Goal: Book appointment/travel/reservation

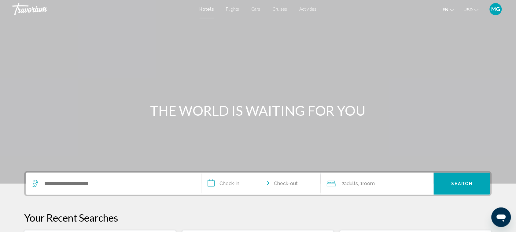
click at [307, 9] on span "Activities" at bounding box center [308, 9] width 17 height 5
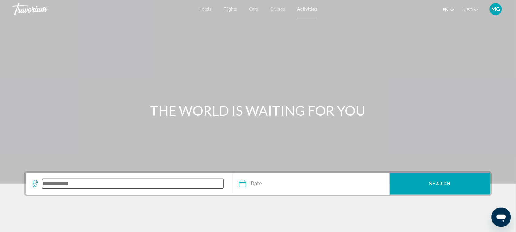
click at [63, 183] on input "Search widget" at bounding box center [132, 183] width 181 height 9
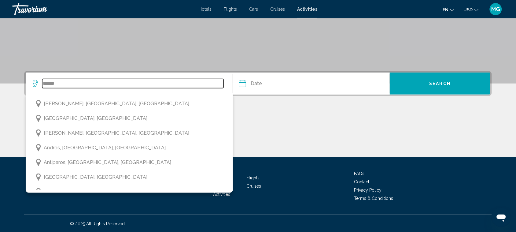
click at [77, 83] on input "******" at bounding box center [132, 83] width 181 height 9
type input "*"
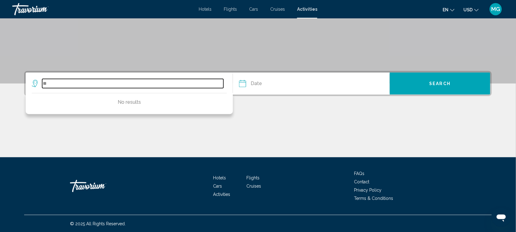
type input "*"
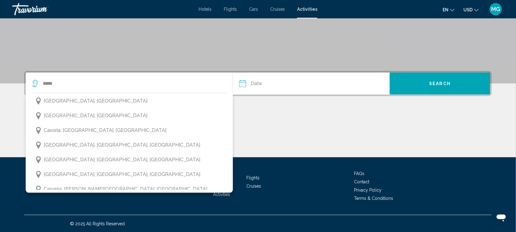
scroll to position [382, 0]
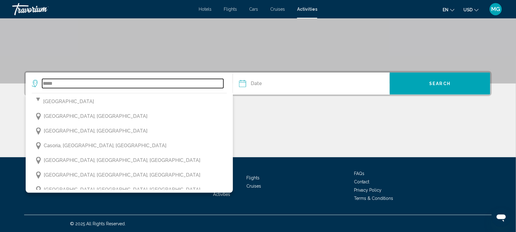
click at [111, 82] on input "*****" at bounding box center [132, 83] width 181 height 9
type input "*"
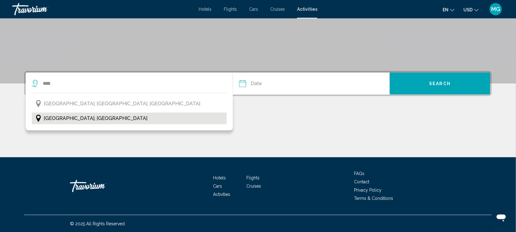
click at [88, 116] on button "[GEOGRAPHIC_DATA], [GEOGRAPHIC_DATA]" at bounding box center [129, 119] width 195 height 12
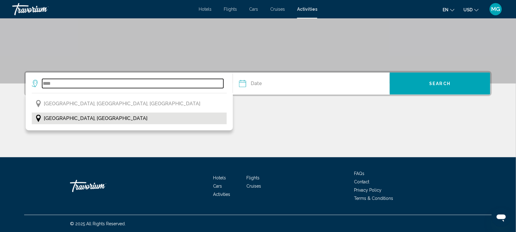
type input "**********"
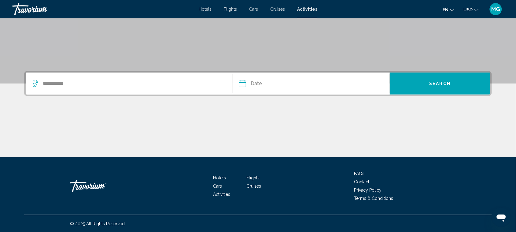
click at [248, 83] on input "Date" at bounding box center [277, 85] width 78 height 24
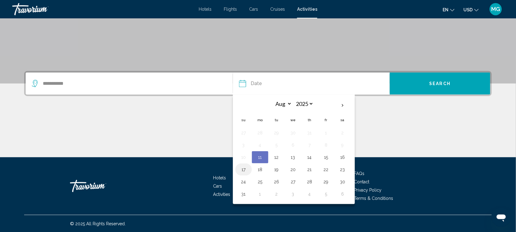
click at [243, 169] on button "17" at bounding box center [244, 169] width 10 height 9
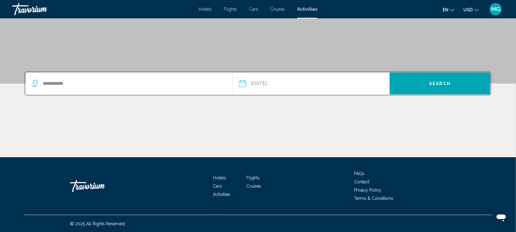
click at [259, 83] on input "**********" at bounding box center [277, 85] width 78 height 24
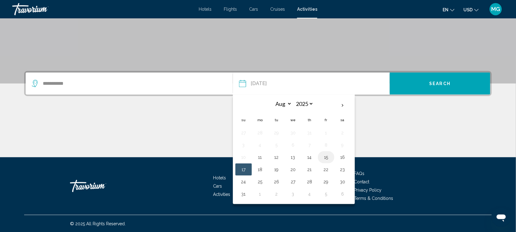
click at [326, 158] on button "15" at bounding box center [327, 157] width 10 height 9
type input "**********"
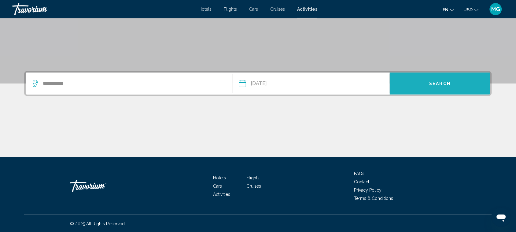
click at [434, 82] on span "Search" at bounding box center [440, 83] width 21 height 5
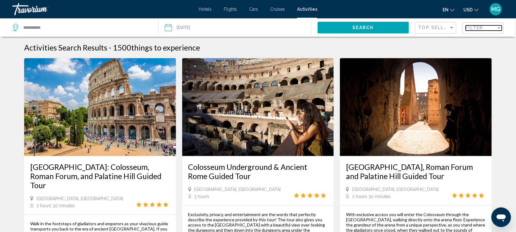
click at [489, 28] on div "Filter" at bounding box center [481, 27] width 31 height 5
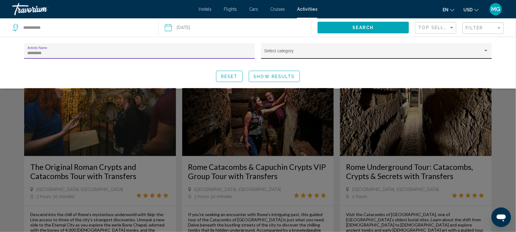
type input "*********"
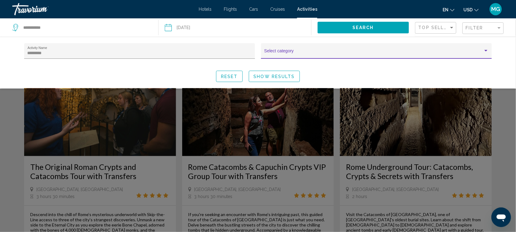
click at [481, 52] on span "Search widget" at bounding box center [374, 53] width 219 height 5
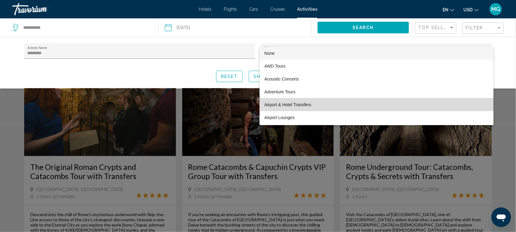
click at [440, 102] on span "Airport & Hotel Transfers" at bounding box center [377, 104] width 225 height 13
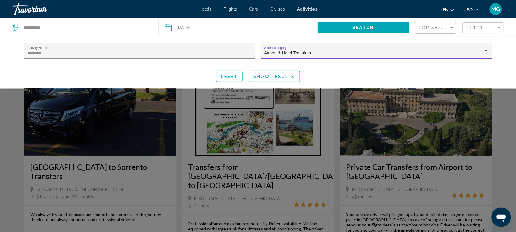
click at [280, 74] on span "Show Results" at bounding box center [274, 76] width 41 height 5
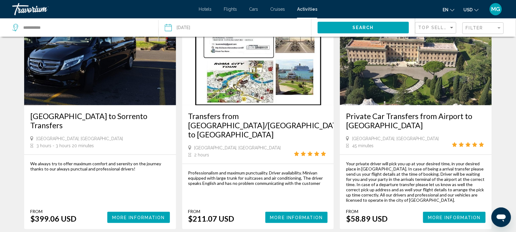
scroll to position [61, 0]
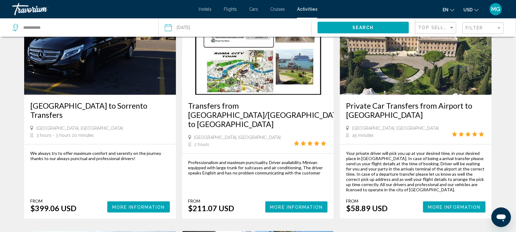
click at [451, 205] on span "More Information" at bounding box center [454, 207] width 53 height 5
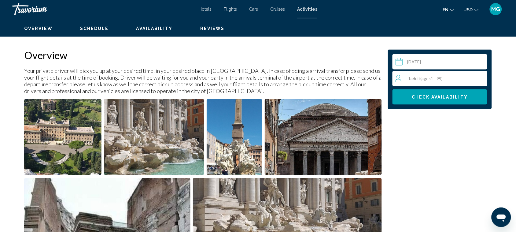
scroll to position [193, 0]
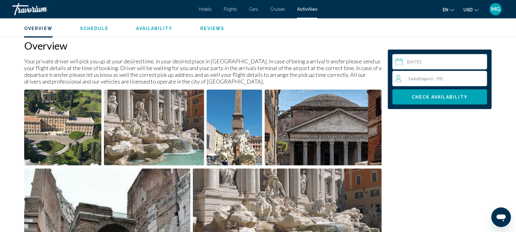
click at [456, 77] on div "1 Adult Adults ( ages [DEMOGRAPHIC_DATA])" at bounding box center [441, 78] width 91 height 7
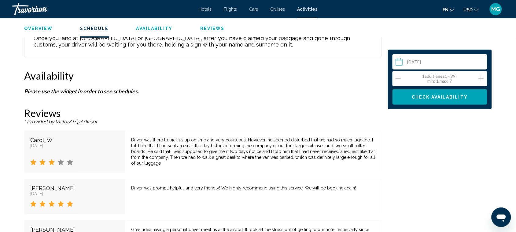
scroll to position [713, 0]
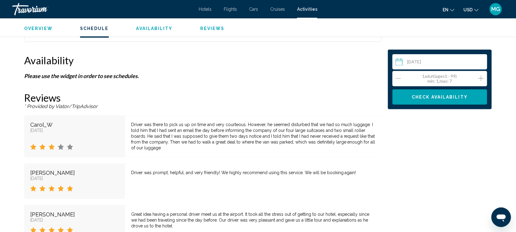
click at [149, 28] on span "Availability" at bounding box center [154, 28] width 36 height 5
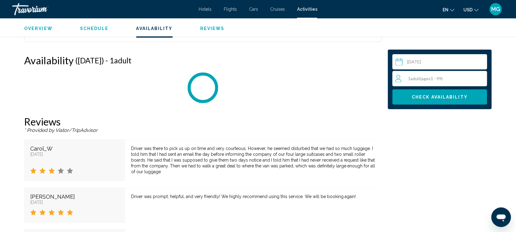
scroll to position [725, 0]
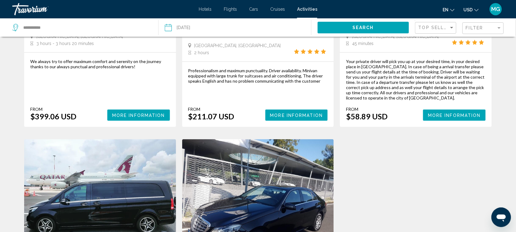
scroll to position [209, 0]
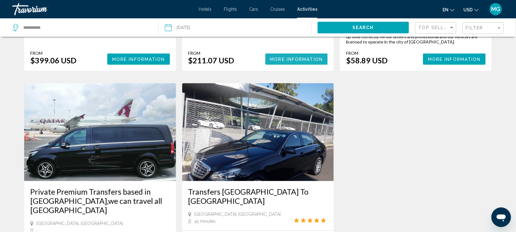
click at [290, 60] on span "More Information" at bounding box center [296, 59] width 53 height 5
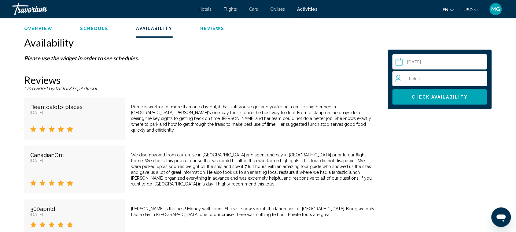
scroll to position [688, 0]
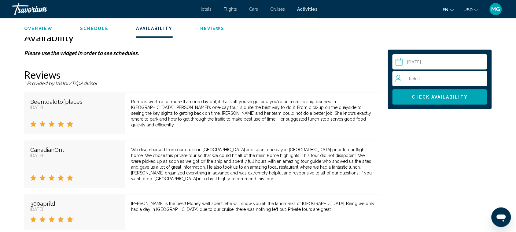
click at [427, 79] on div "1 Adult Adults" at bounding box center [441, 78] width 91 height 7
click at [482, 76] on icon "Increment adults" at bounding box center [482, 78] width 6 height 7
click at [455, 98] on span "Check Availability" at bounding box center [440, 97] width 56 height 5
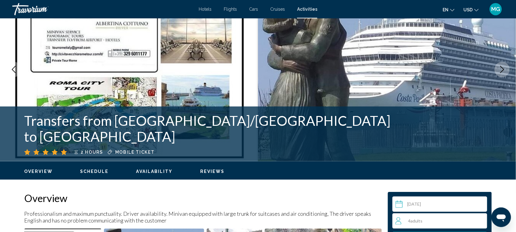
scroll to position [0, 0]
